Goal: Task Accomplishment & Management: Complete application form

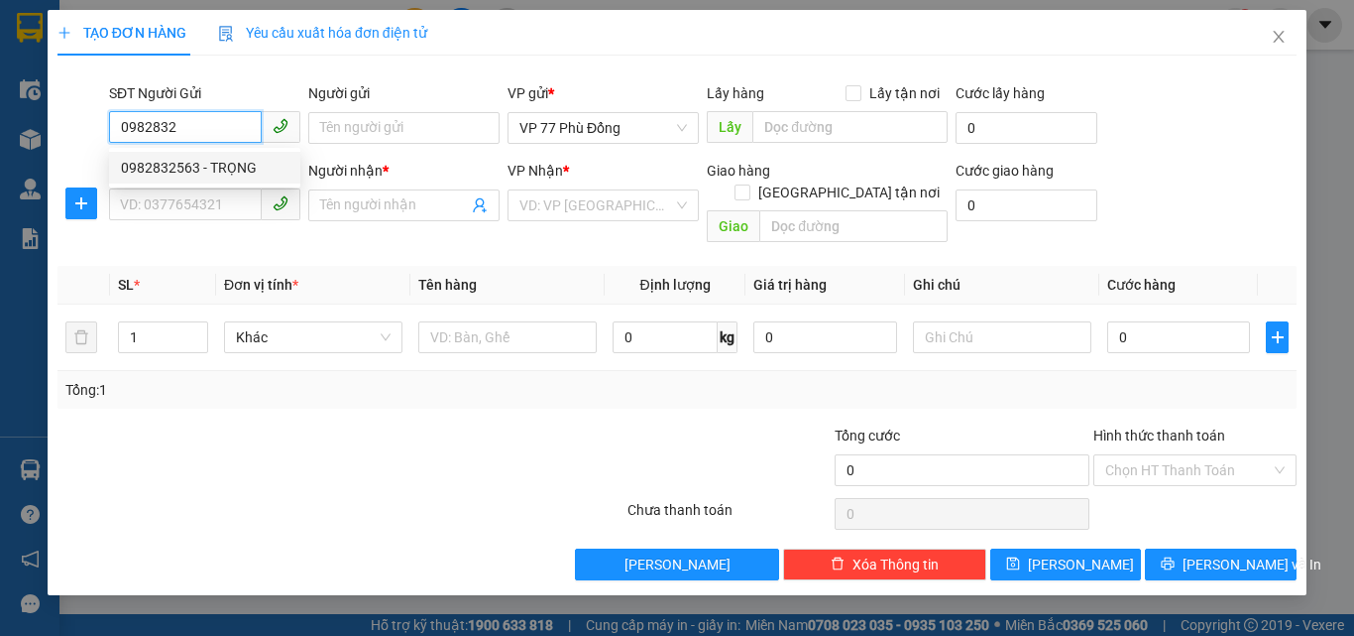
drag, startPoint x: 217, startPoint y: 159, endPoint x: 212, endPoint y: 170, distance: 12.0
click at [216, 162] on div "0982832563 - TRỌNG" at bounding box center [205, 168] width 168 height 22
type input "0982832563"
type input "TRỌNG"
type input "0982832563"
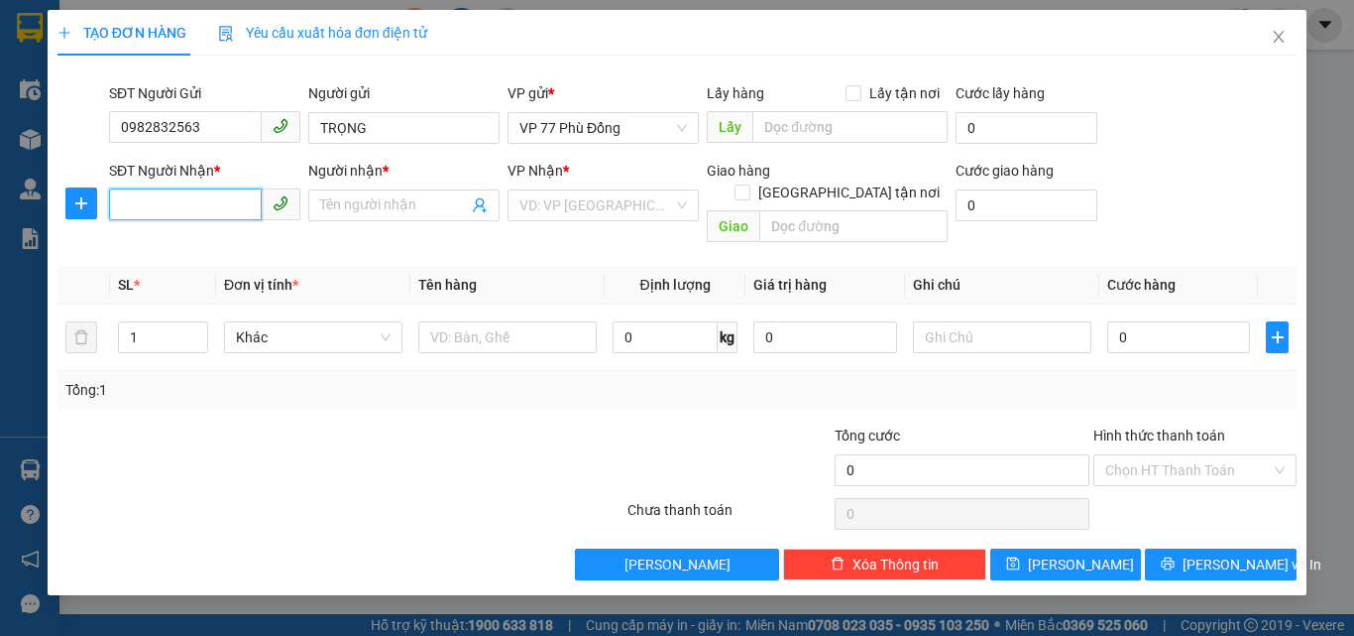
click at [196, 207] on input "SĐT Người Nhận *" at bounding box center [185, 204] width 153 height 32
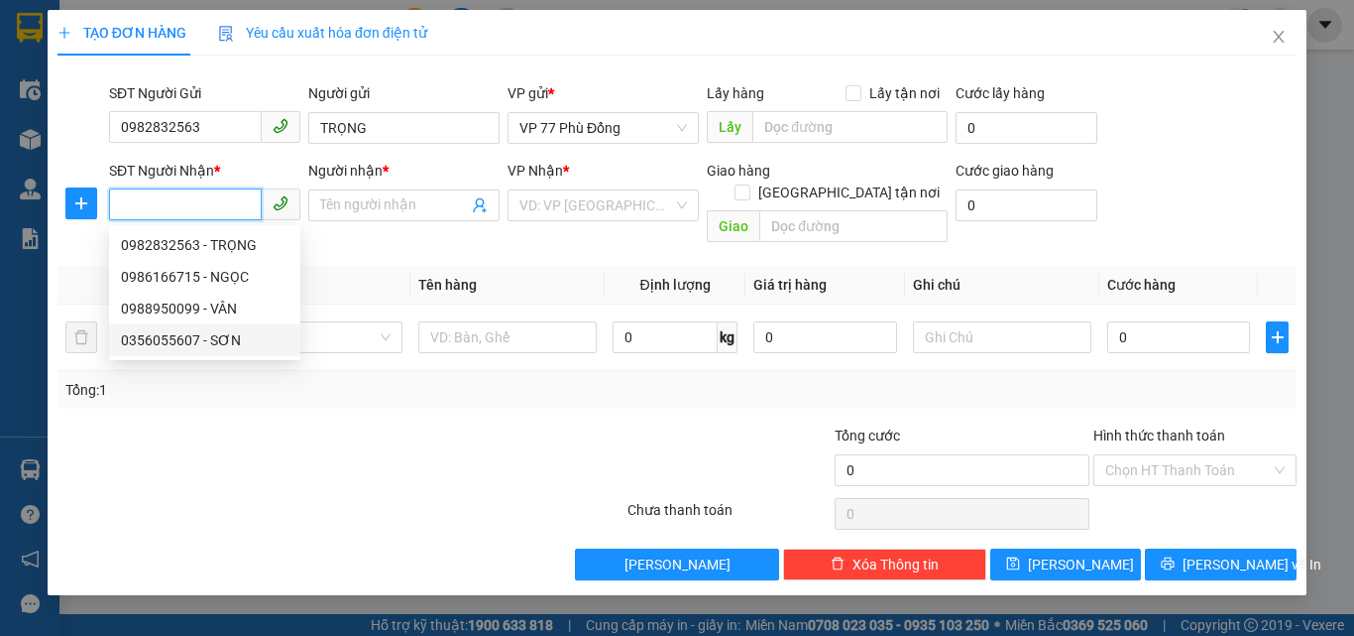
click at [197, 346] on div "0356055607 - SƠN" at bounding box center [205, 340] width 168 height 22
type input "0356055607"
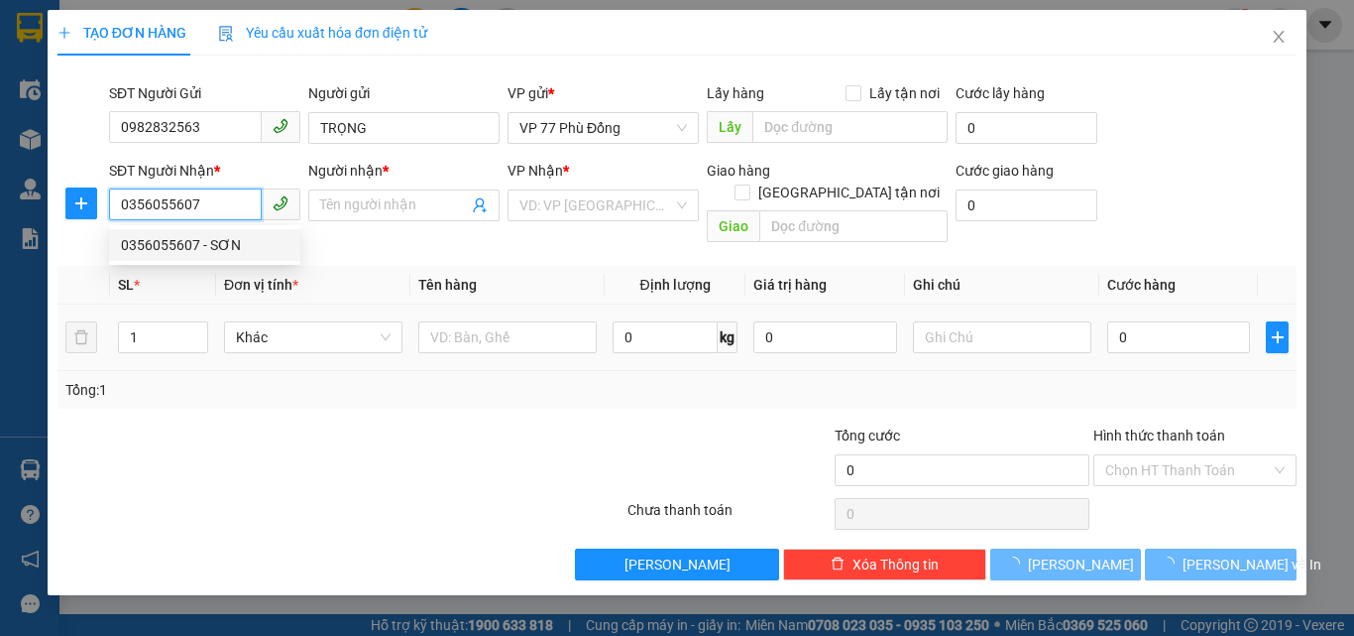
type input "SƠN"
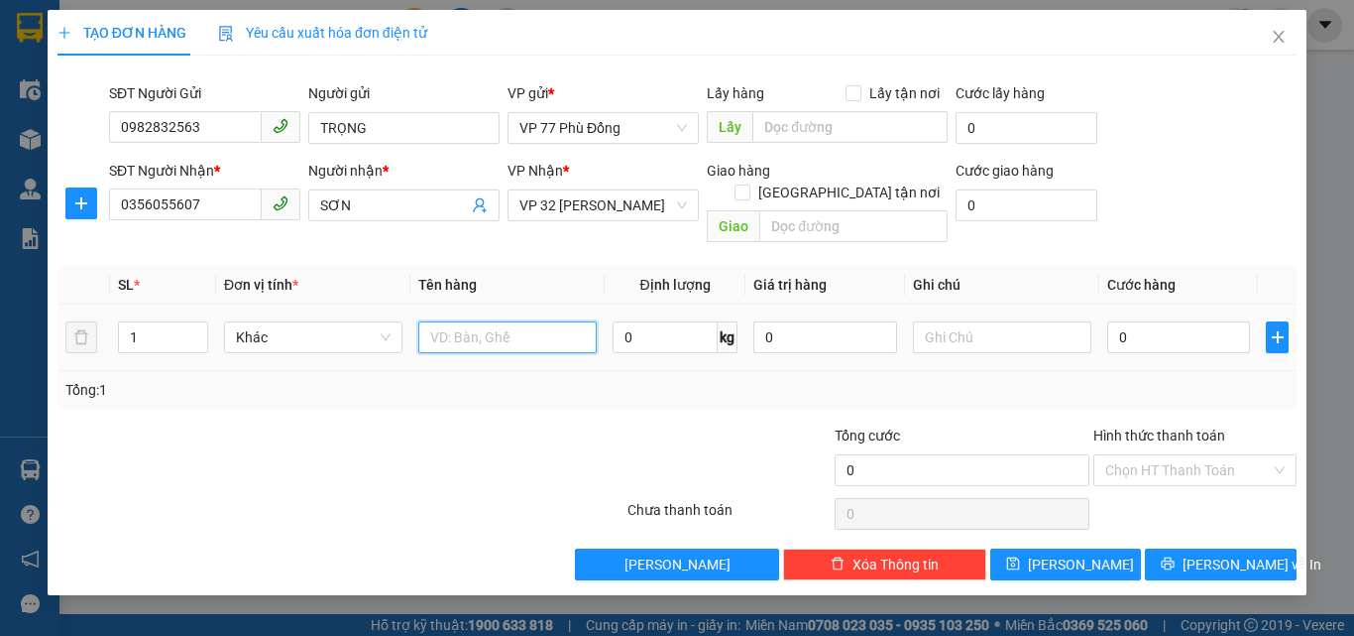
click at [496, 325] on input "text" at bounding box center [507, 337] width 178 height 32
type input "HS"
click at [1159, 322] on input "0" at bounding box center [1179, 337] width 143 height 32
type input "3"
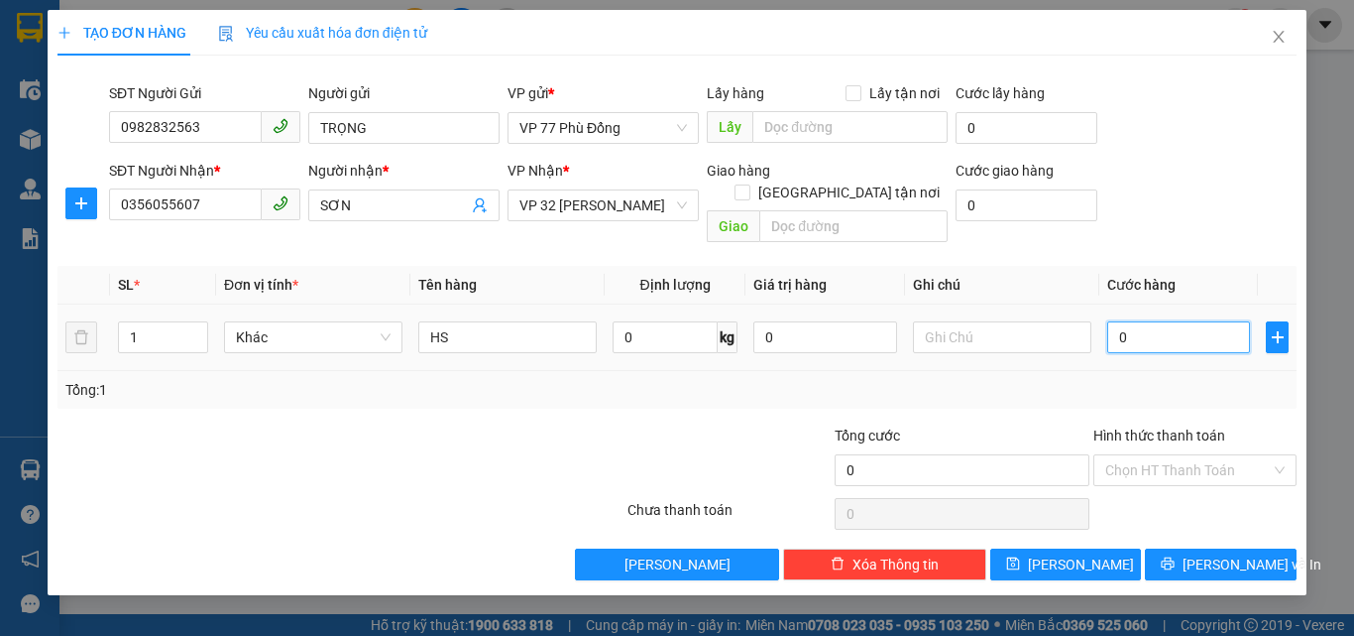
type input "3"
type input "30"
type input "30.000"
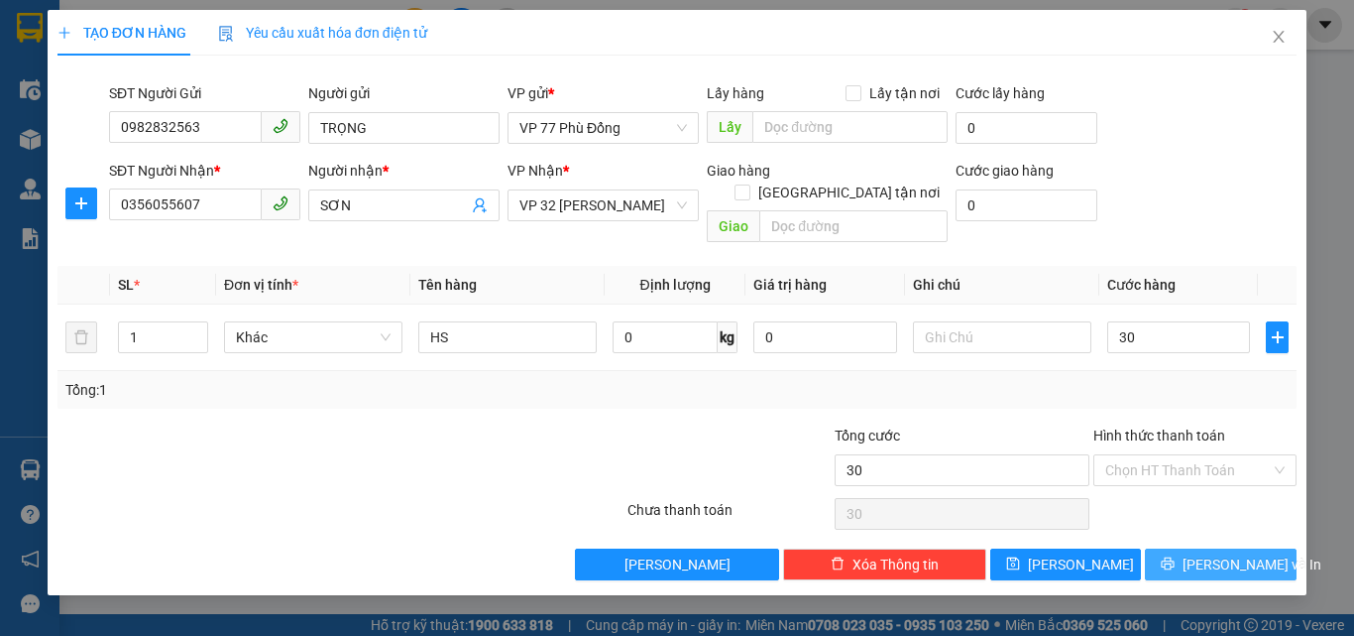
type input "30.000"
click at [1200, 548] on button "[PERSON_NAME] và In" at bounding box center [1221, 564] width 152 height 32
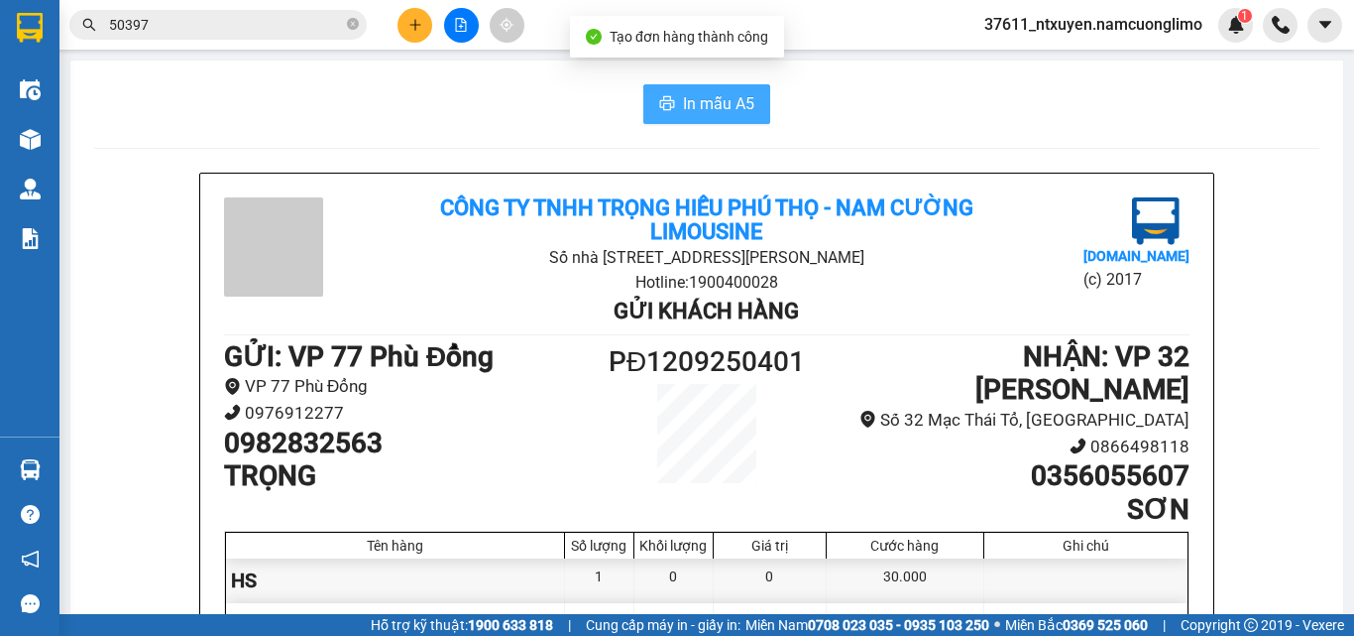
click at [689, 103] on span "In mẫu A5" at bounding box center [718, 103] width 71 height 25
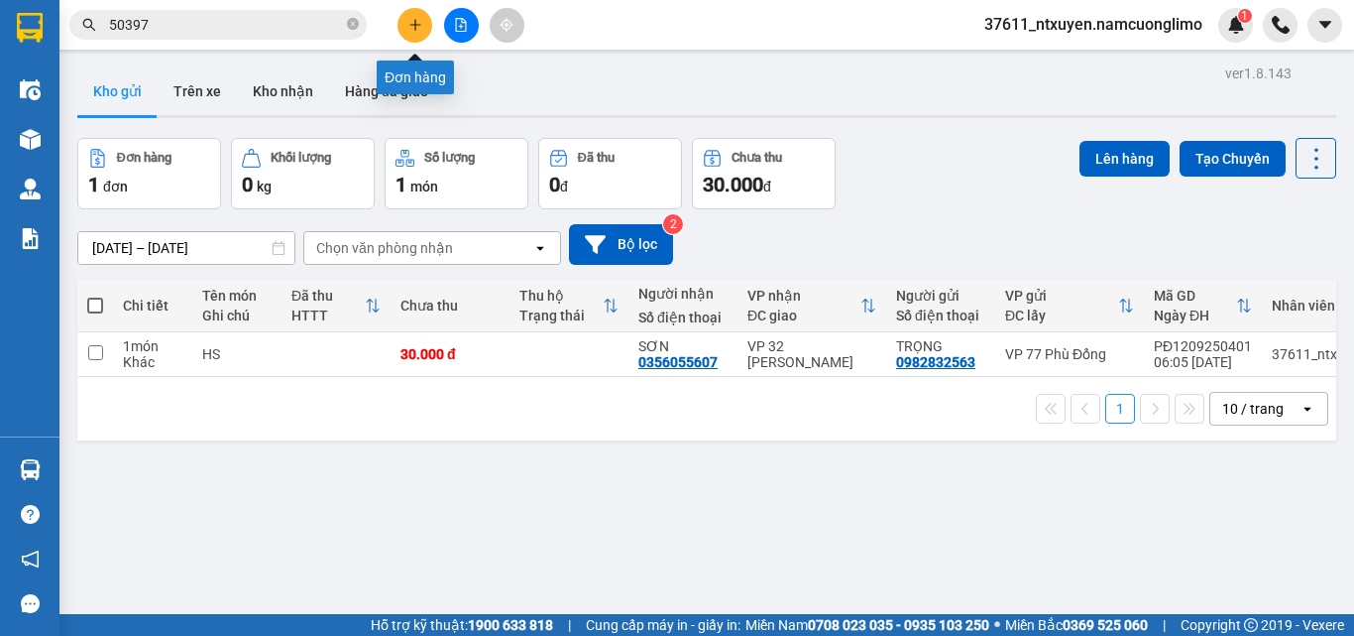
click at [409, 28] on icon "plus" at bounding box center [416, 25] width 14 height 14
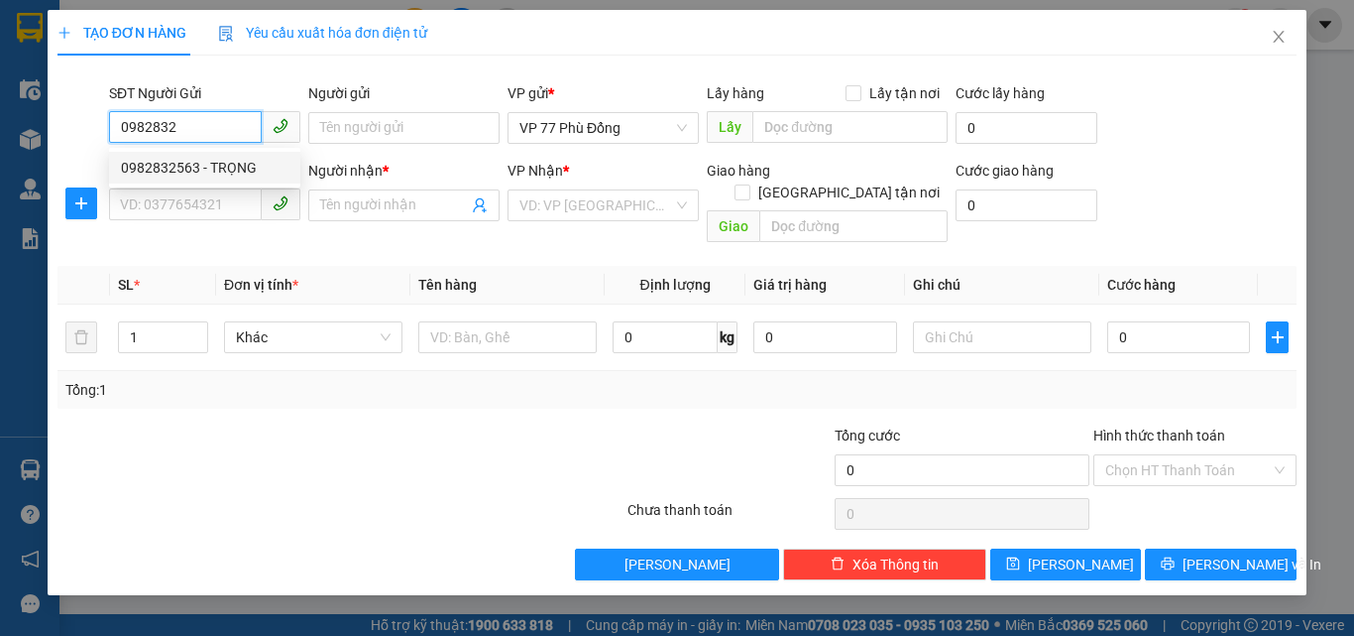
click at [226, 175] on div "0982832563 - TRỌNG" at bounding box center [205, 168] width 168 height 22
type input "0982832563"
type input "TRỌNG"
type input "0982832563"
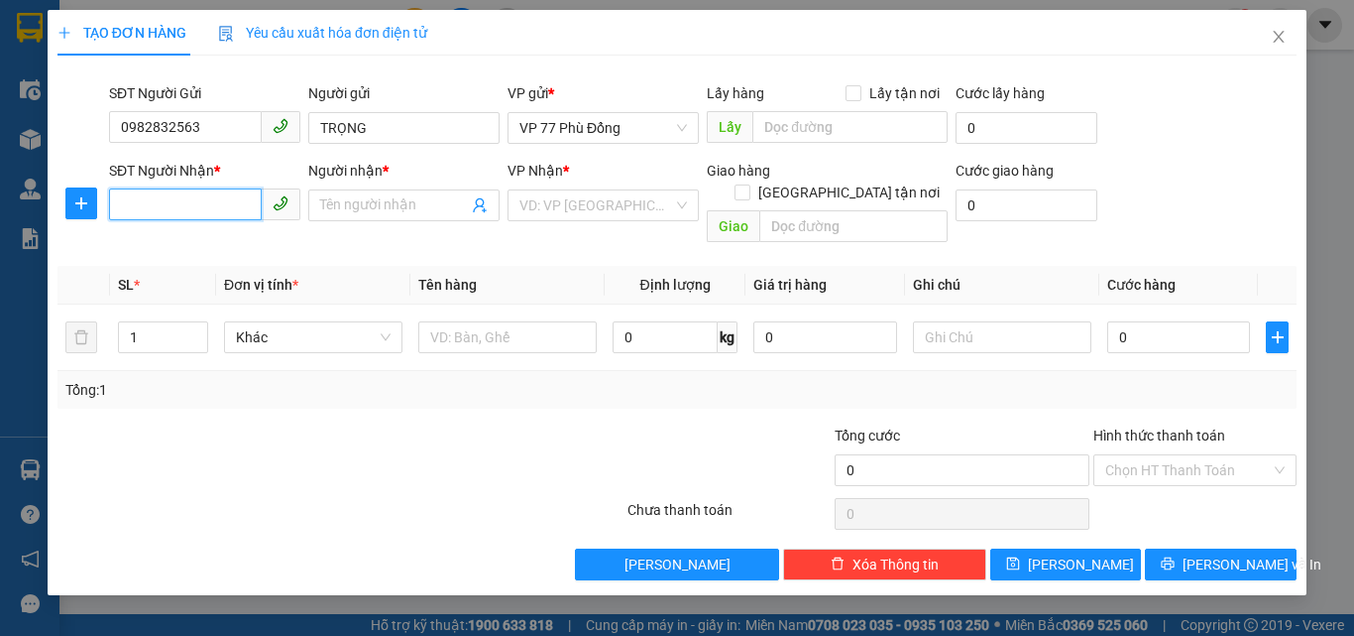
click at [193, 213] on input "SĐT Người Nhận *" at bounding box center [185, 204] width 153 height 32
type input "0978312899"
click at [202, 244] on div "0978312899 - THỦY" at bounding box center [205, 245] width 168 height 22
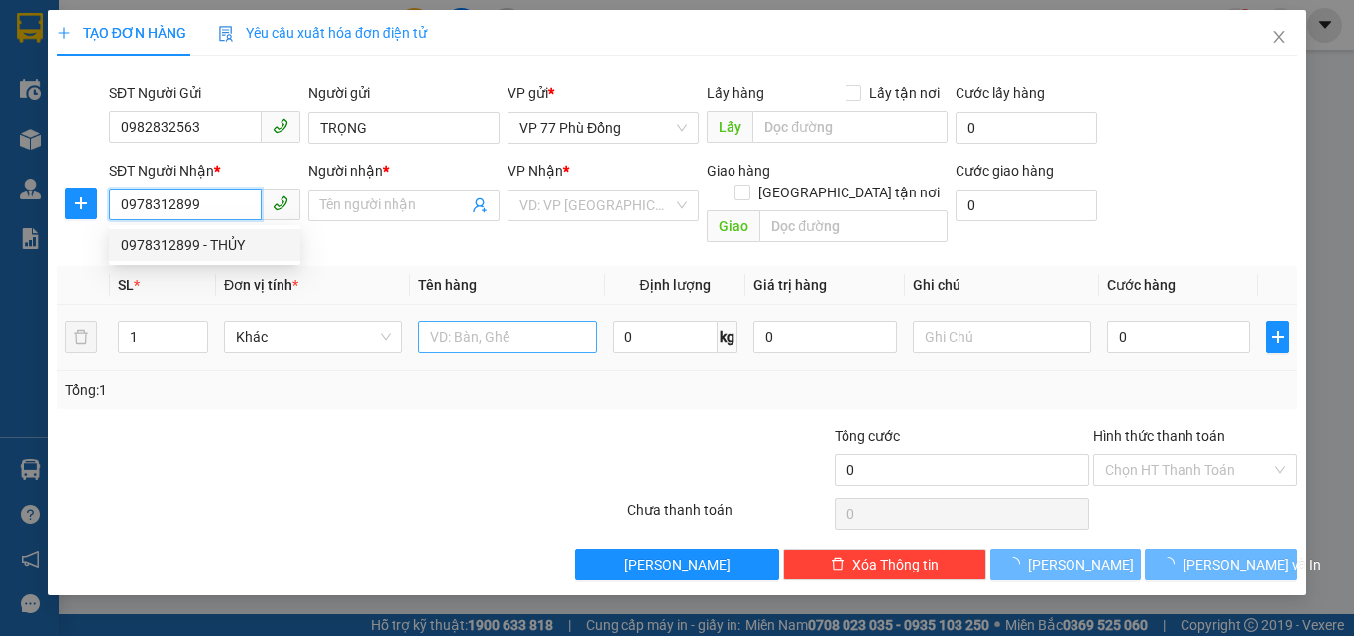
type input "THỦY"
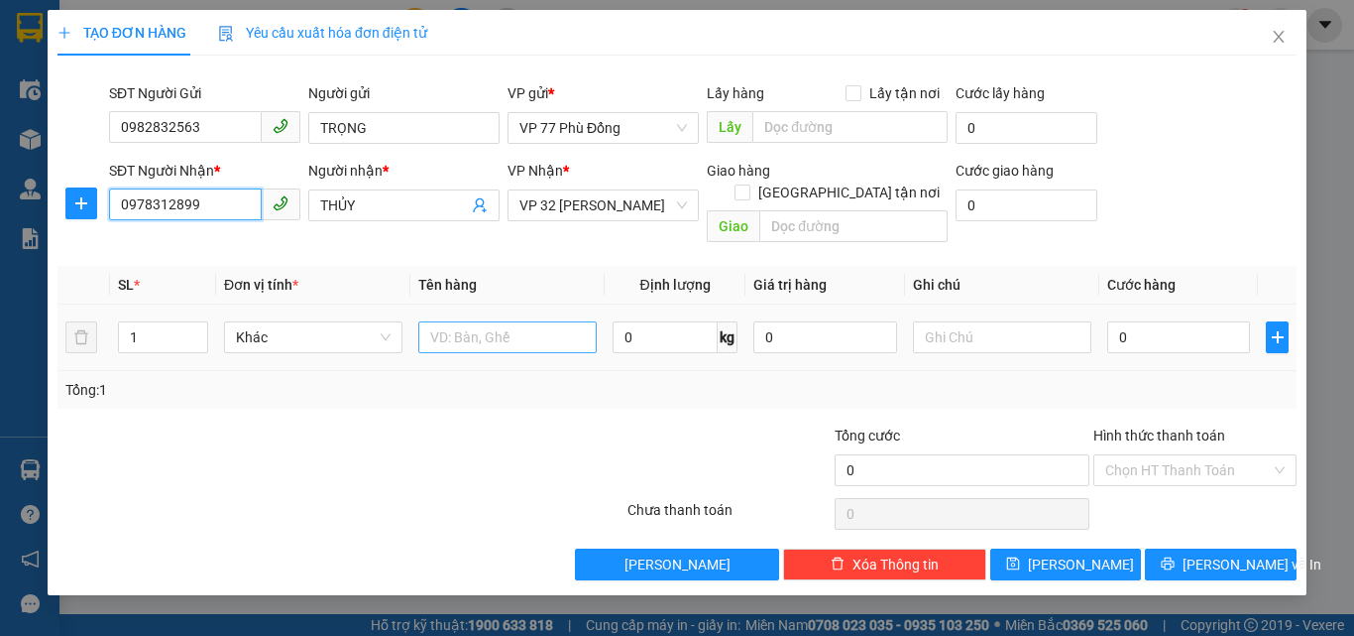
type input "0978312899"
click at [497, 321] on input "text" at bounding box center [507, 337] width 178 height 32
type input "HS"
click at [1159, 304] on td "0" at bounding box center [1179, 337] width 159 height 66
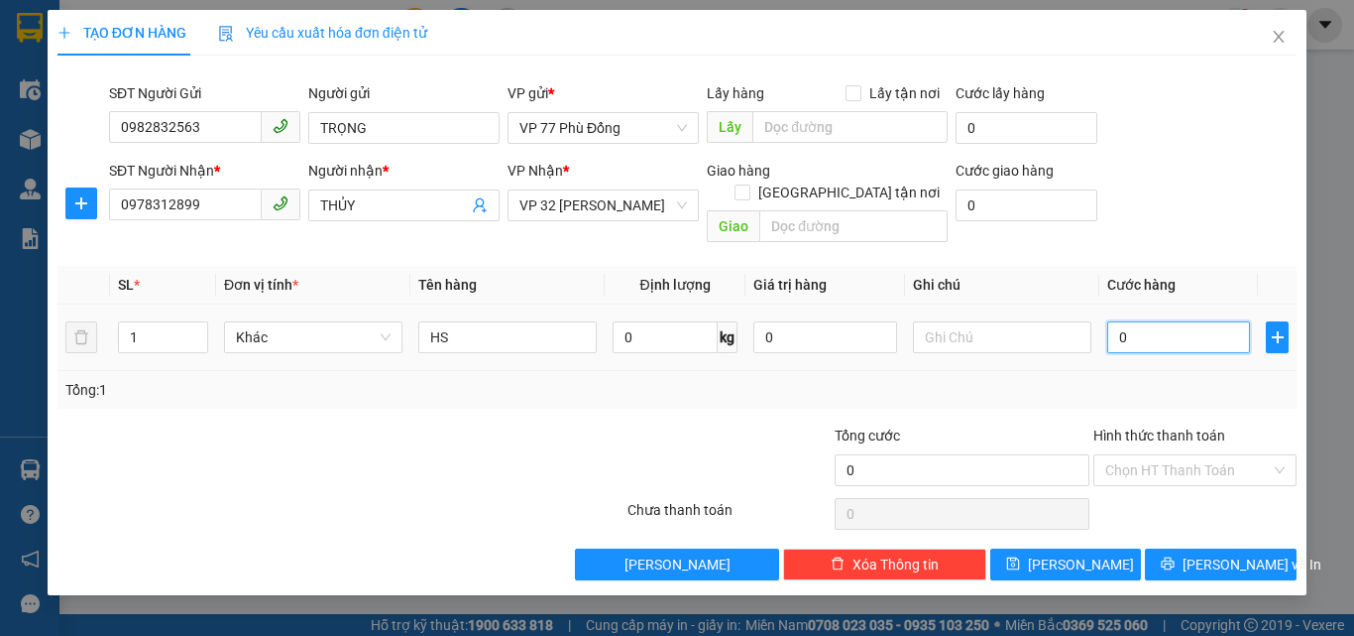
click at [1158, 321] on input "0" at bounding box center [1179, 337] width 143 height 32
type input "3"
type input "30"
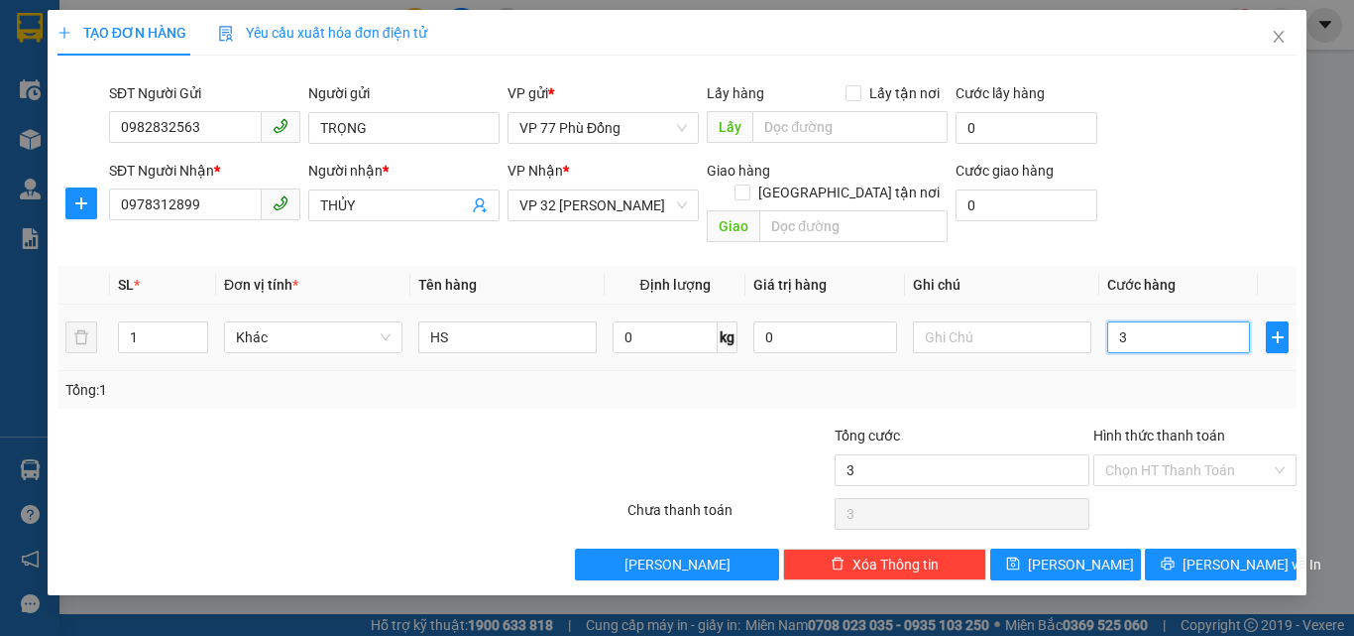
type input "30"
type input "30.000"
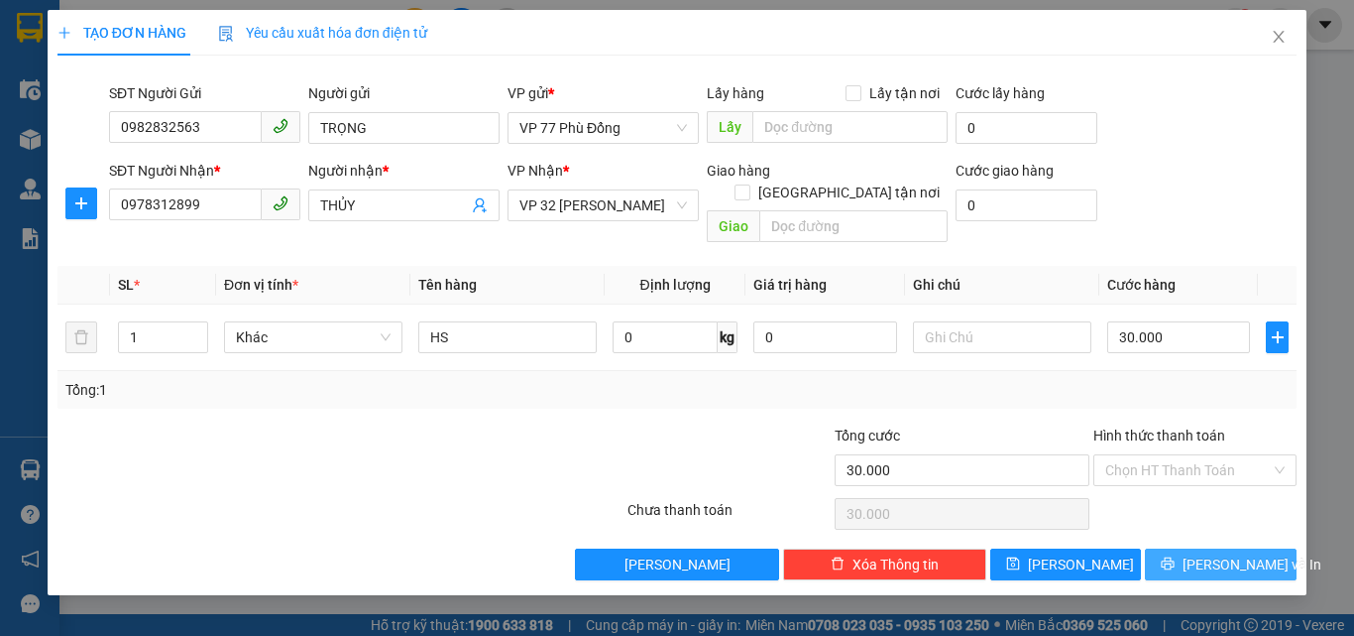
click at [1224, 556] on button "[PERSON_NAME] và In" at bounding box center [1221, 564] width 152 height 32
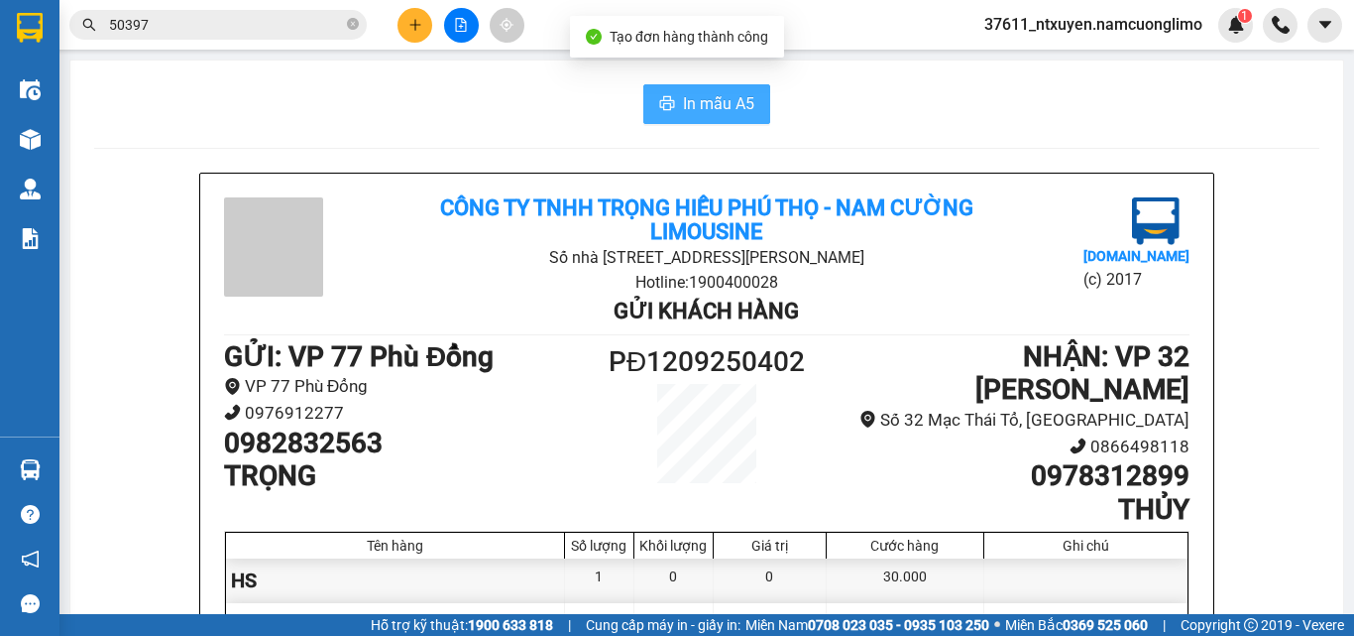
click at [683, 99] on span "In mẫu A5" at bounding box center [718, 103] width 71 height 25
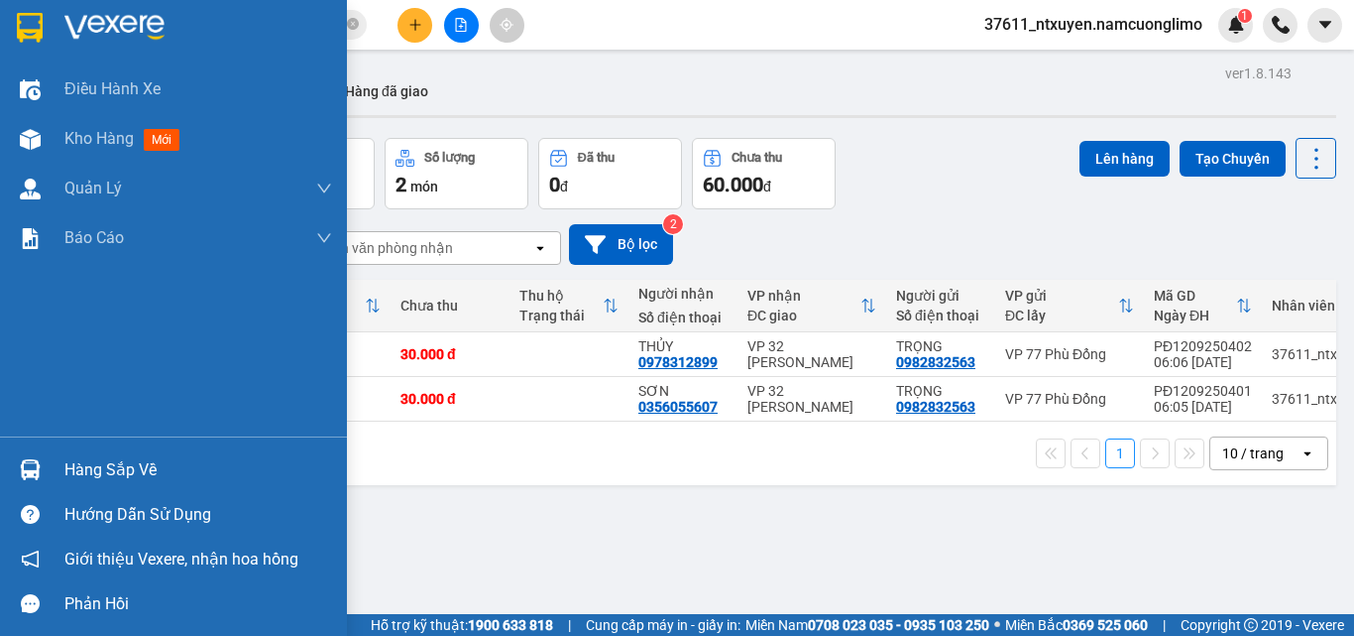
click at [91, 460] on div "Hàng sắp về" at bounding box center [198, 470] width 268 height 30
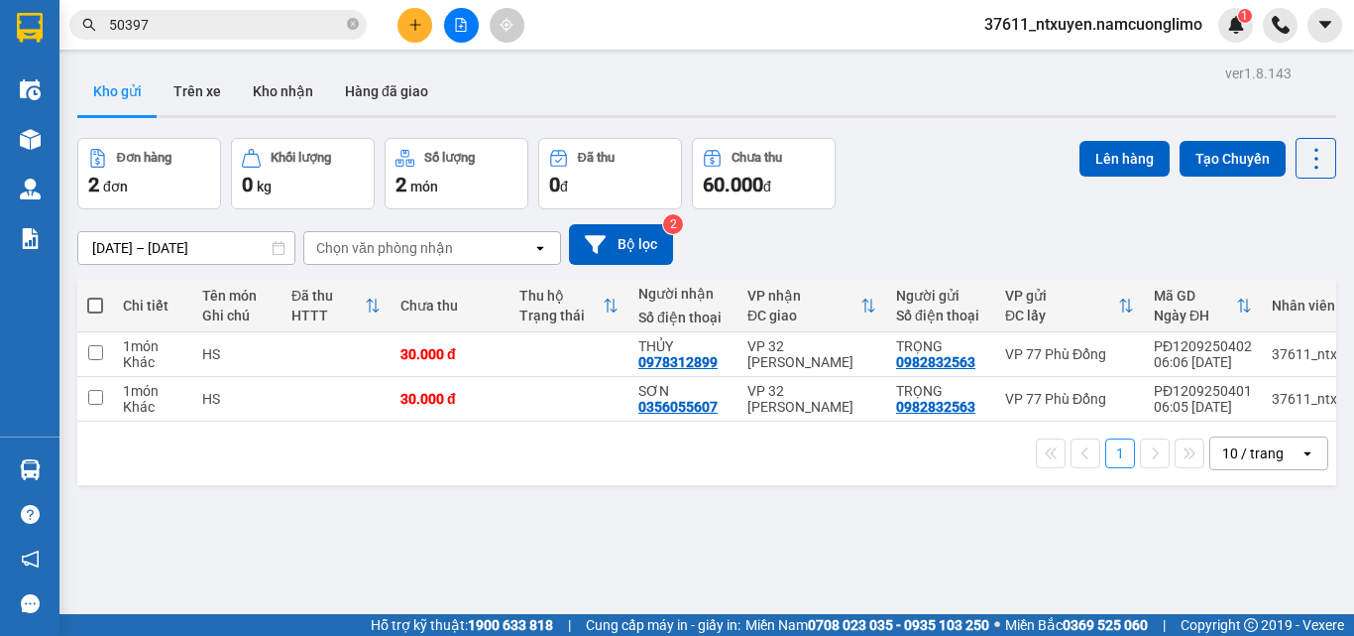
click at [1050, 543] on section "Kết quả tìm kiếm ( 39 ) Bộ lọc Mã ĐH Trạng thái Món hàng Tổng cước Chưa cước Ng…" at bounding box center [677, 318] width 1354 height 636
